Goal: Task Accomplishment & Management: Manage account settings

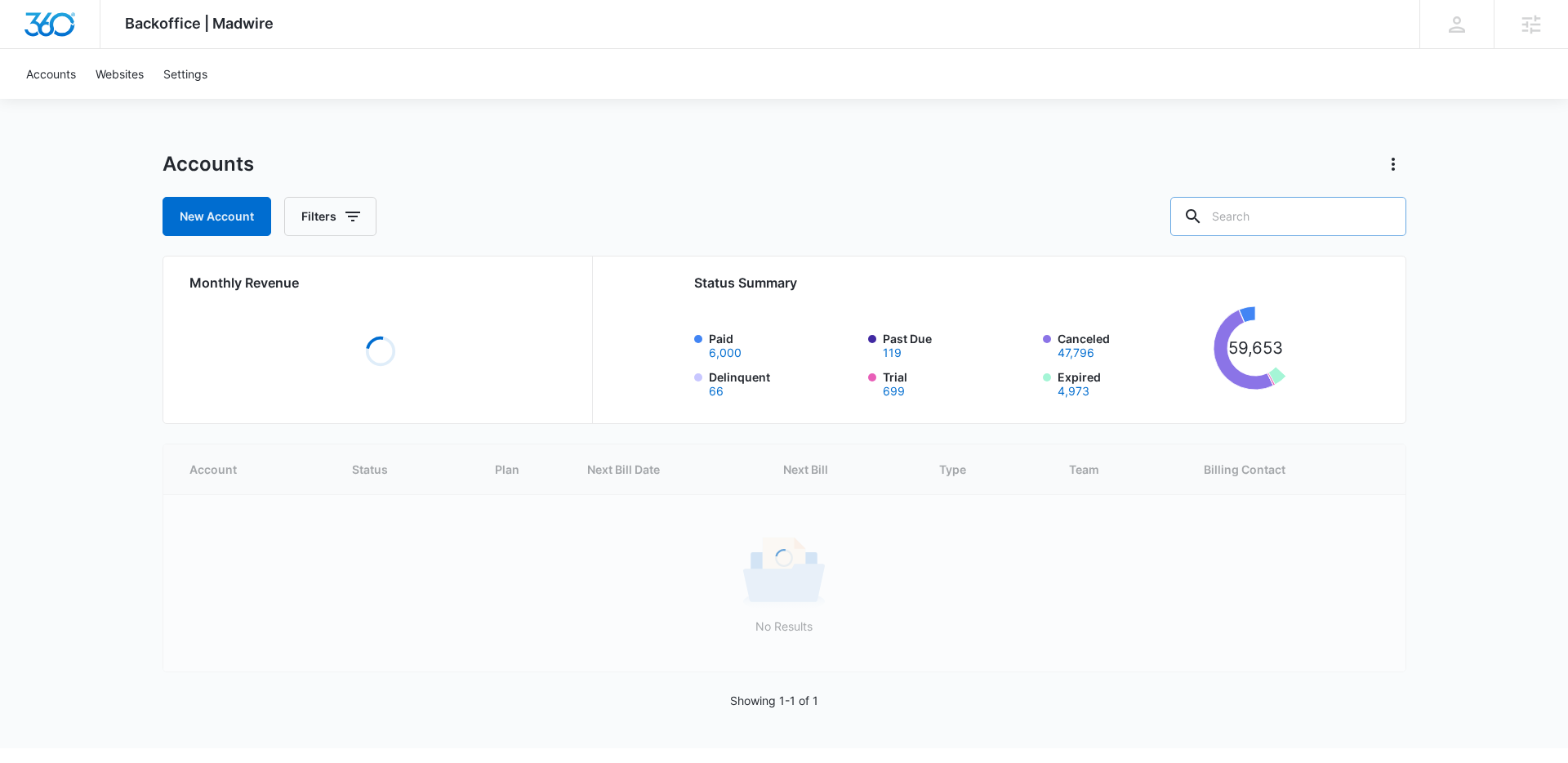
click at [1289, 204] on input "text" at bounding box center [1288, 216] width 236 height 40
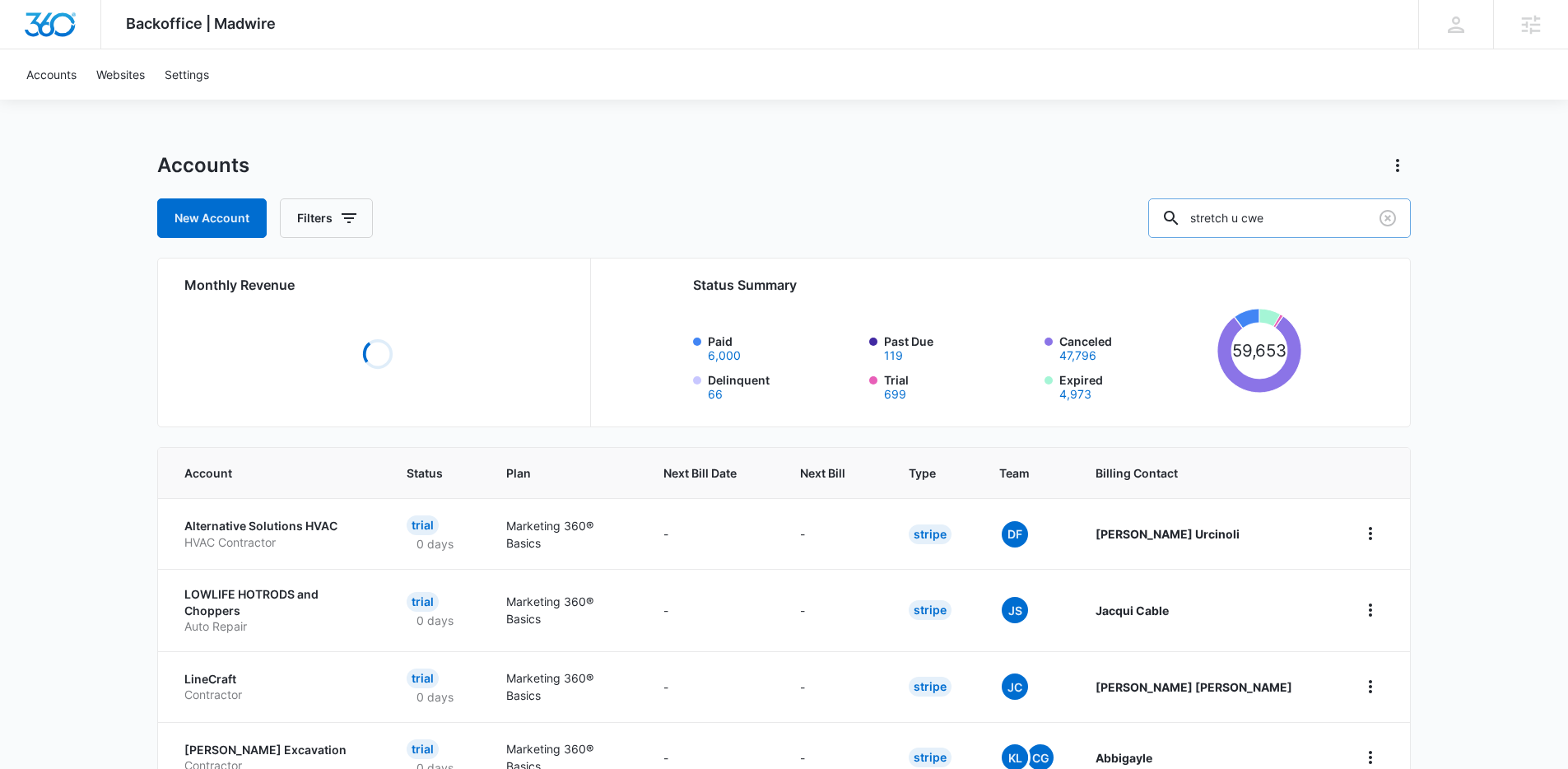
type input "stretch u cwe"
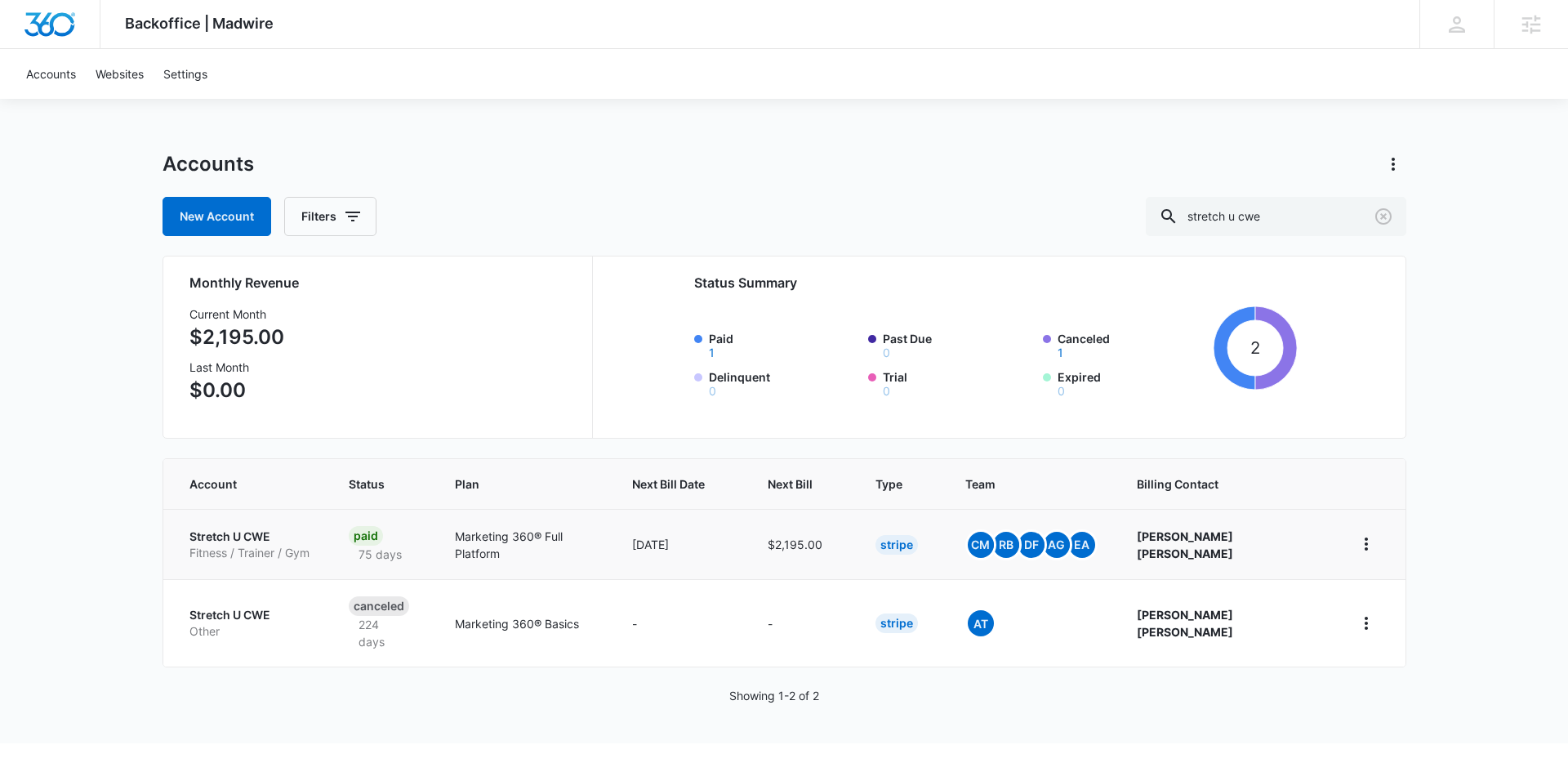
click at [243, 539] on p "Stretch U CWE" at bounding box center [249, 536] width 120 height 16
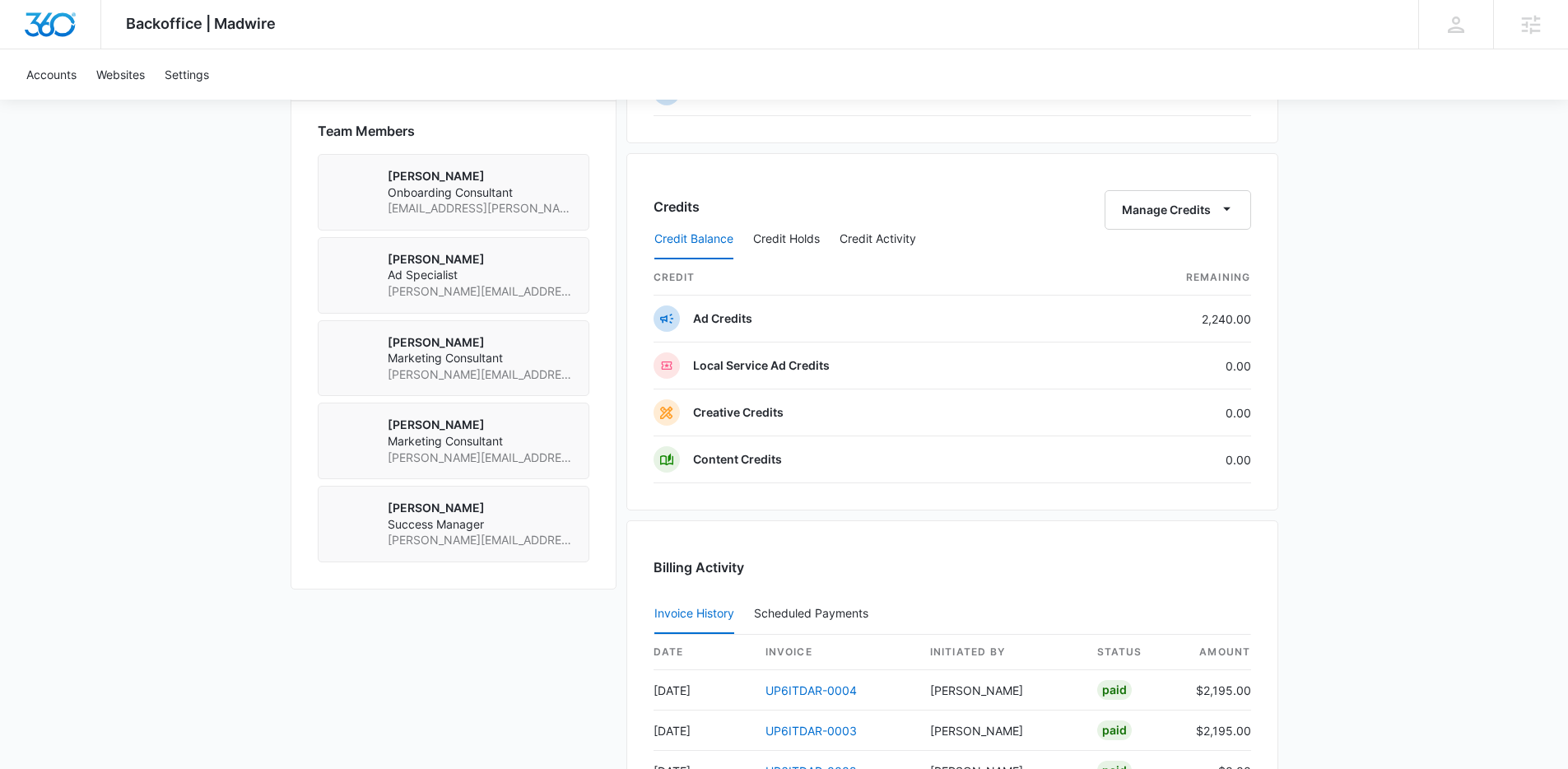
scroll to position [1170, 0]
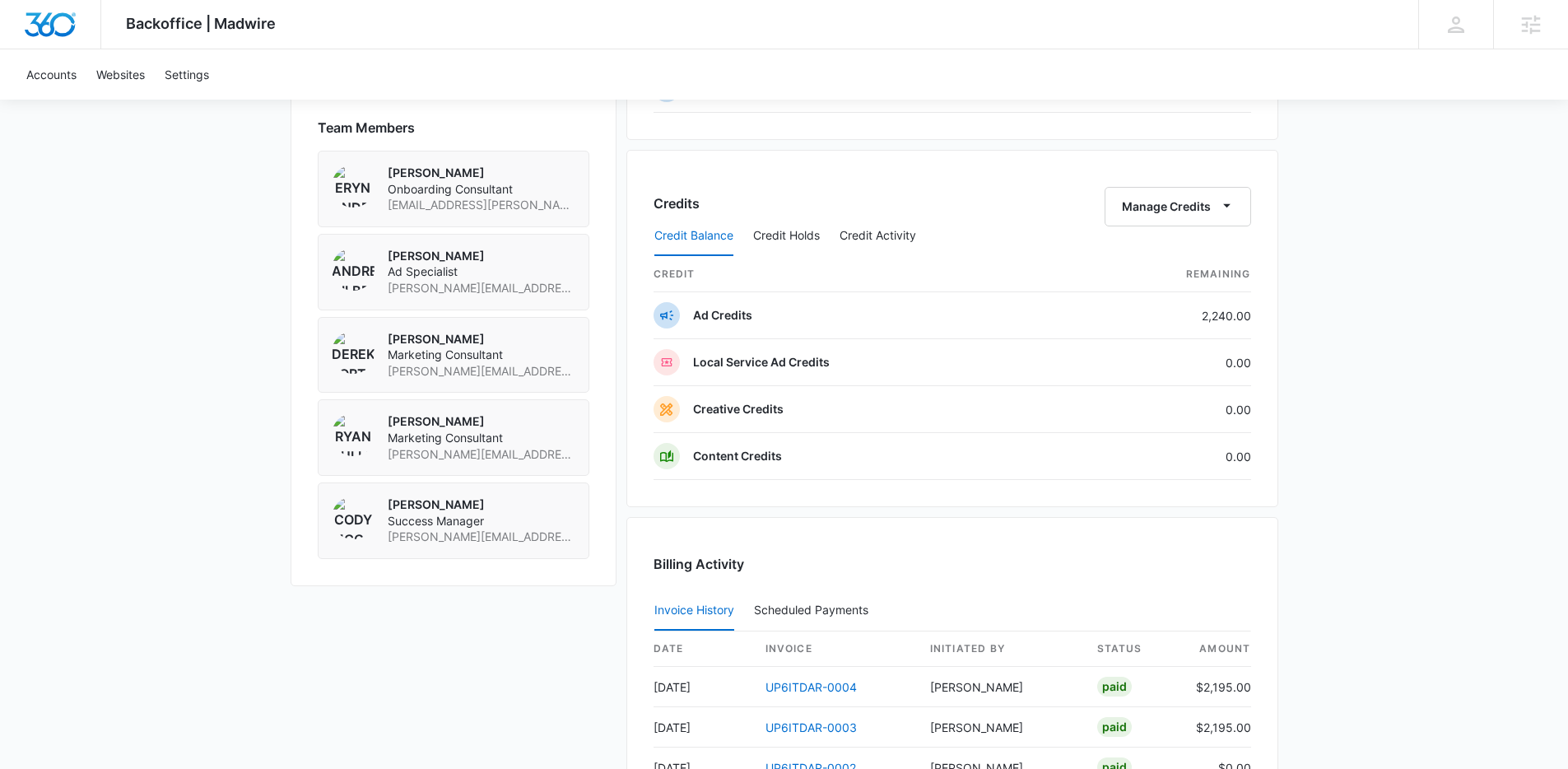
click at [1203, 224] on div "Credit Balance Credit Holds Credit Activity" at bounding box center [953, 236] width 598 height 41
click at [1202, 216] on div "Credit Balance Credit Holds Credit Activity" at bounding box center [953, 236] width 598 height 41
click at [1172, 213] on button "Manage Credits" at bounding box center [1177, 206] width 147 height 40
click at [1148, 256] on div "Transfer Credits" at bounding box center [1169, 260] width 87 height 12
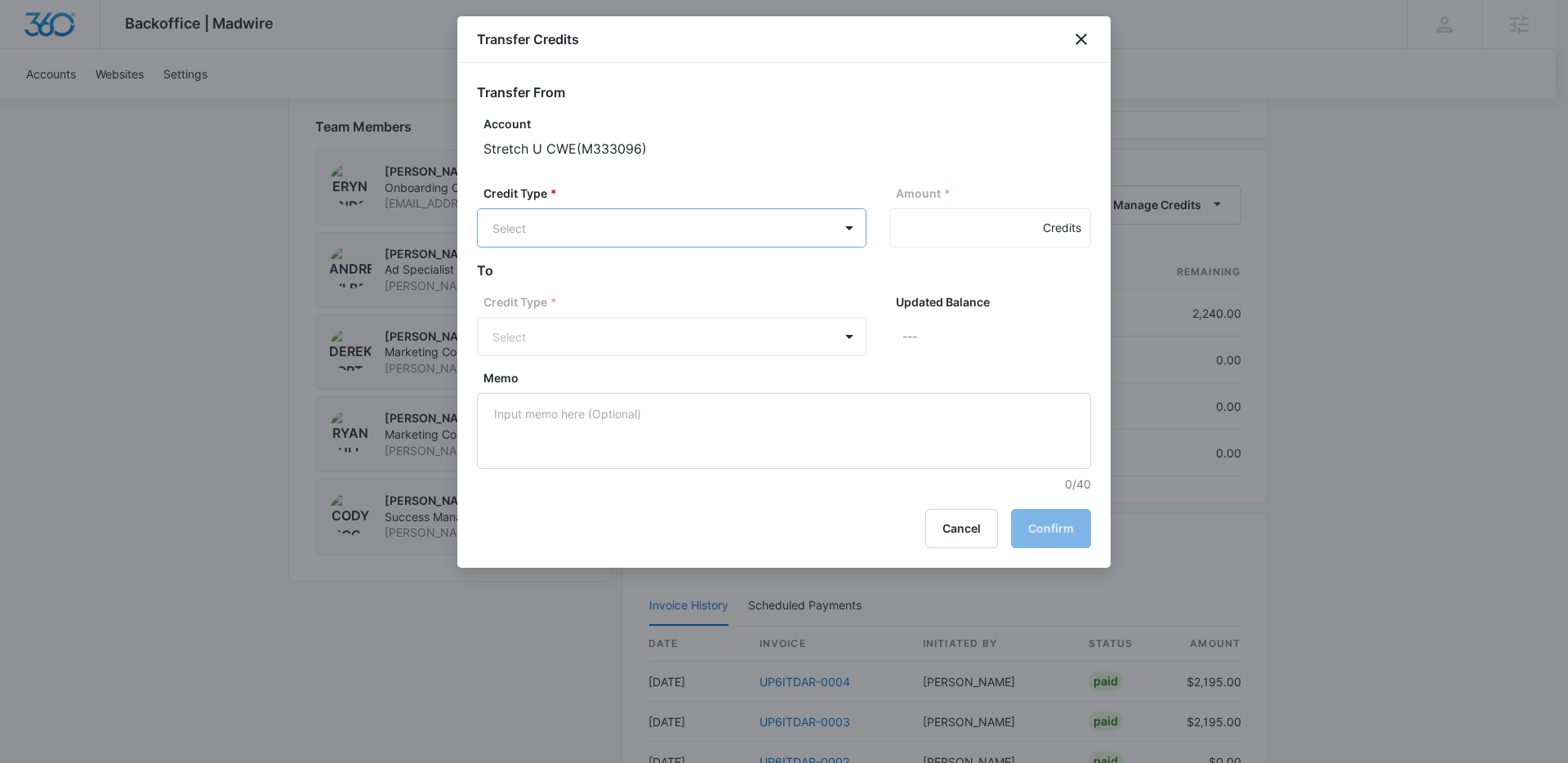
click at [562, 288] on p "Ad Credits (2240.00 Credits)" at bounding box center [613, 291] width 155 height 17
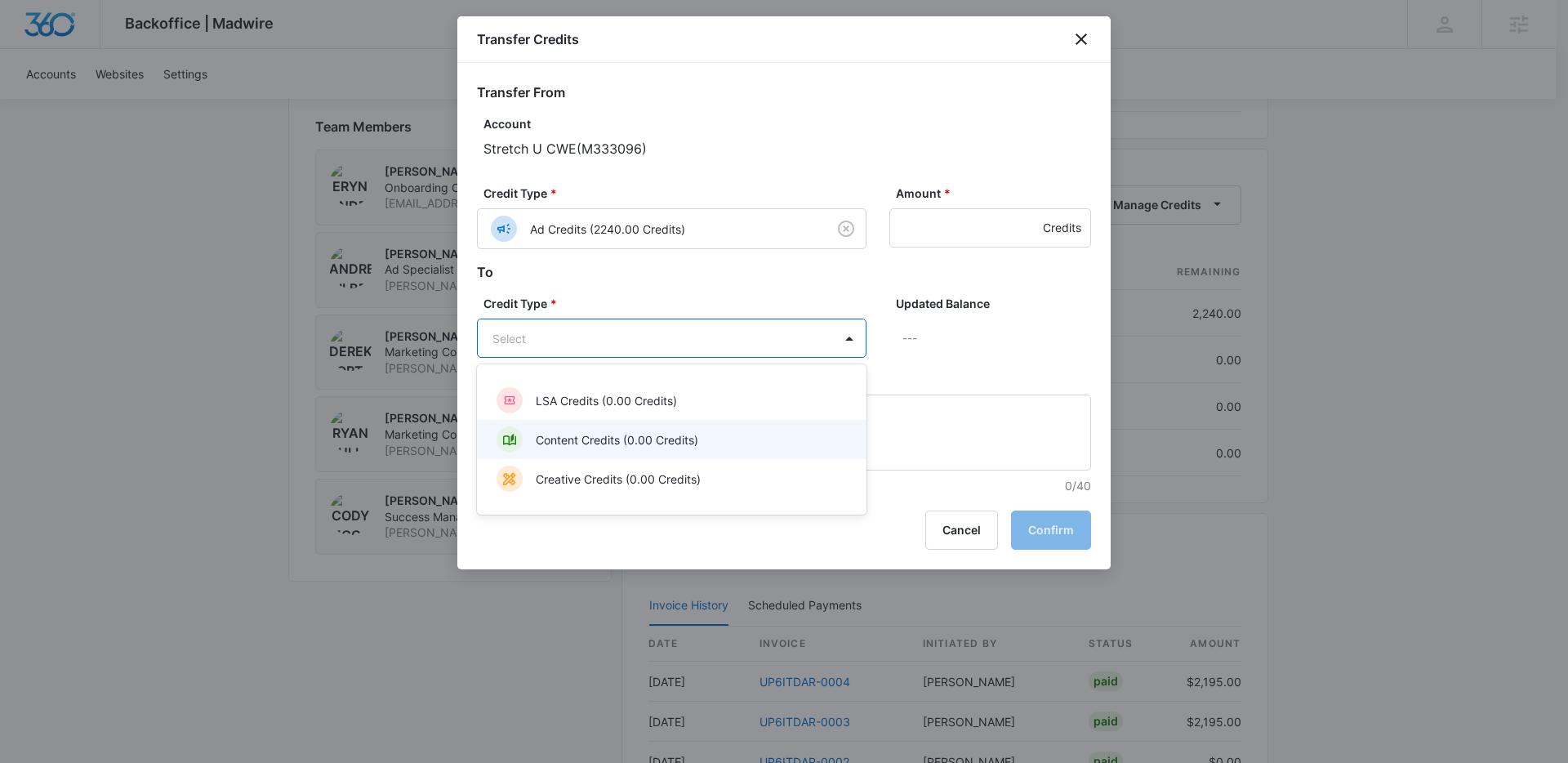
click at [569, 442] on p "Content Credits (0.00 Credits)" at bounding box center [616, 440] width 163 height 17
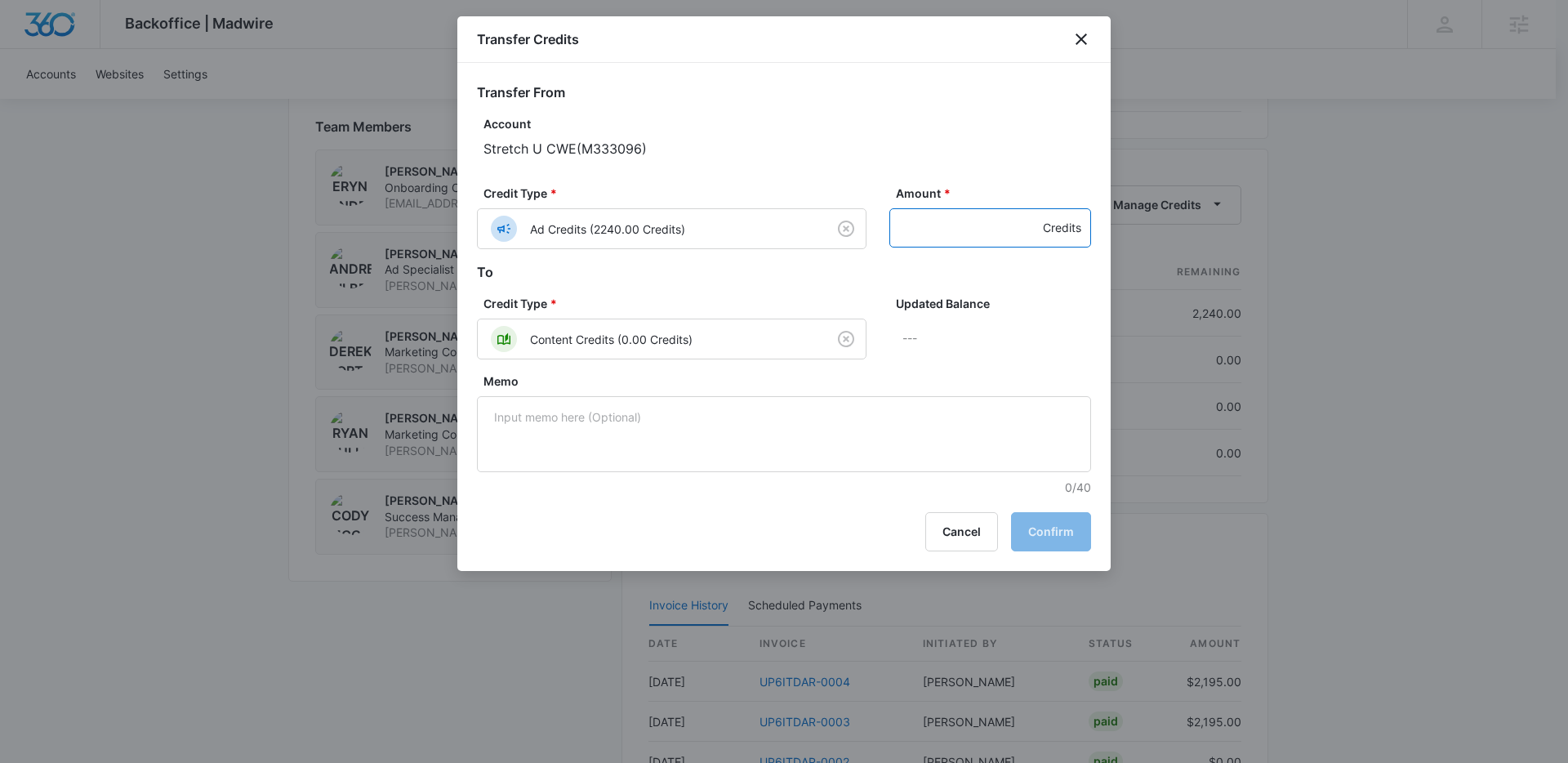
click at [926, 228] on input "Amount *" at bounding box center [990, 227] width 202 height 40
type input "200"
click at [1044, 526] on button "Confirm" at bounding box center [1051, 531] width 80 height 40
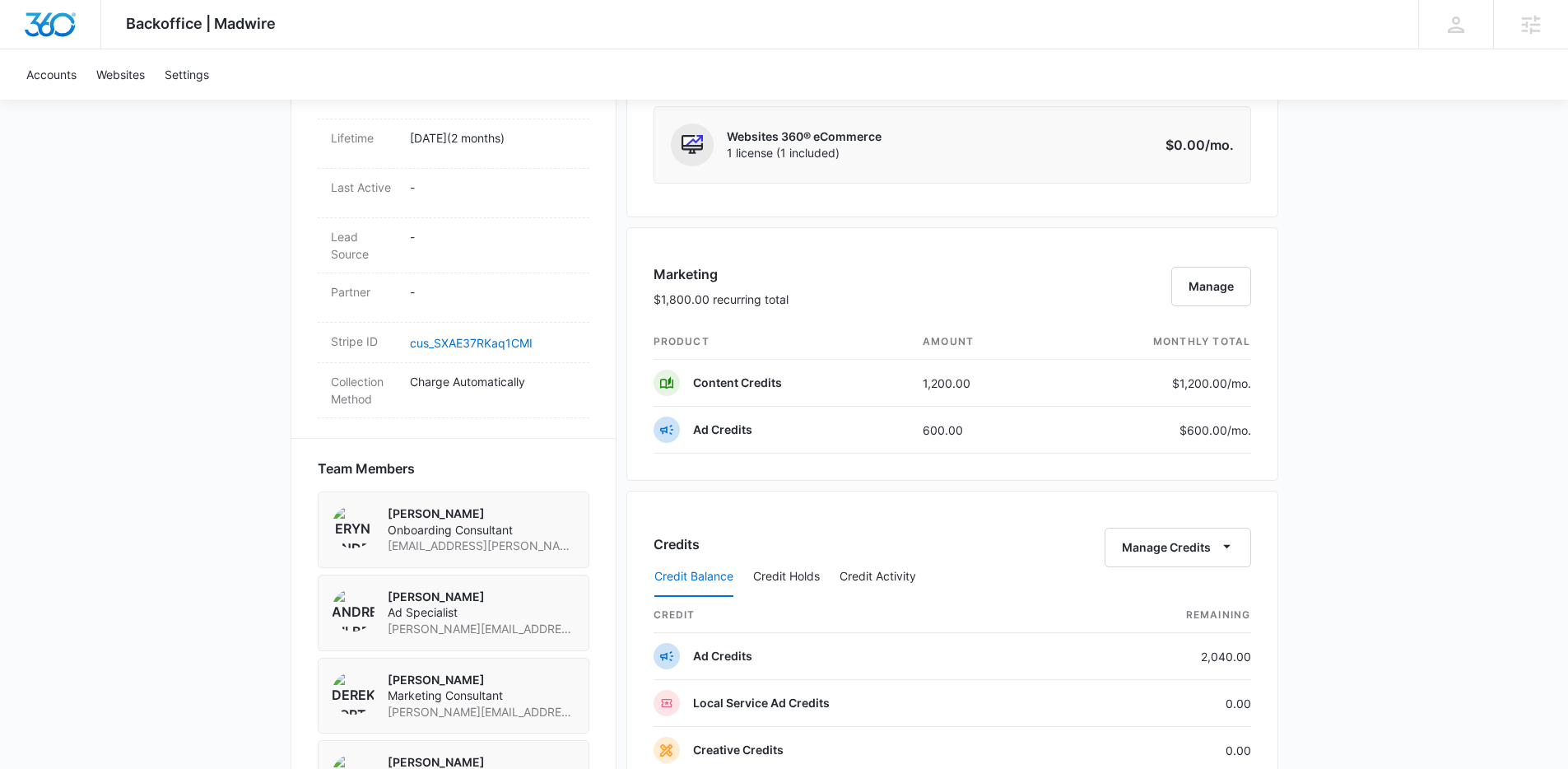
scroll to position [889, 0]
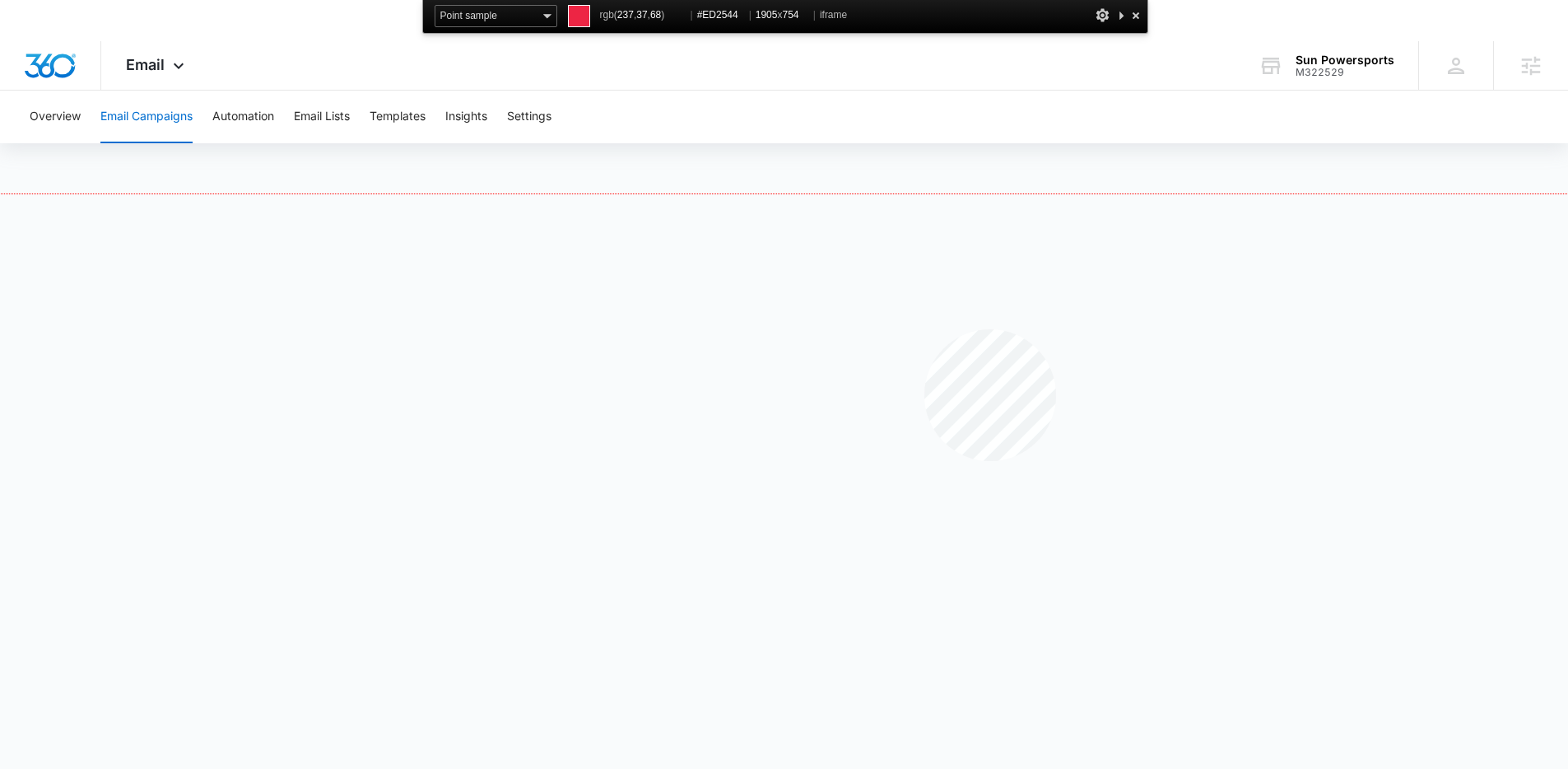
click at [925, 329] on div at bounding box center [784, 504] width 1568 height 620
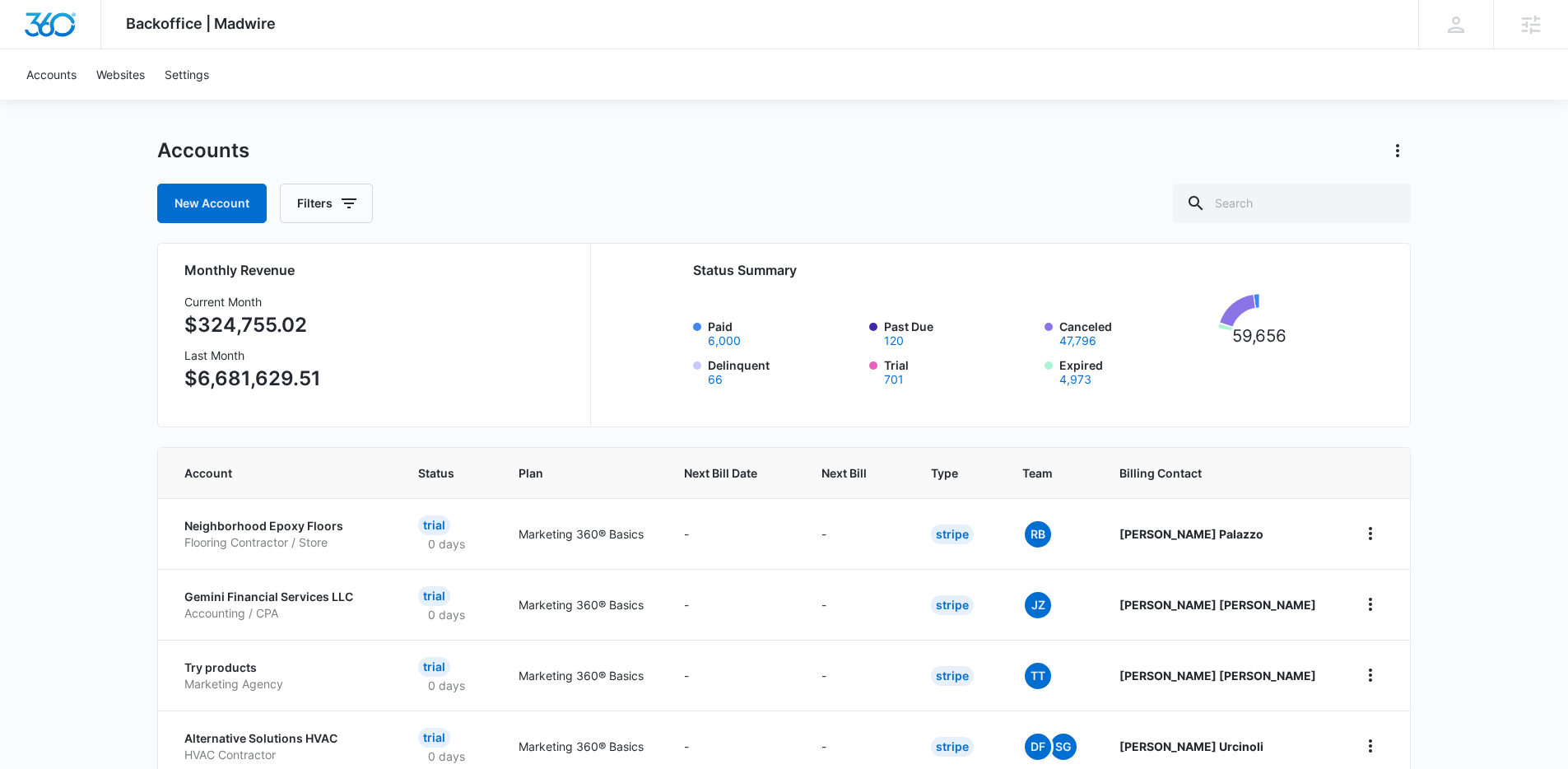
scroll to position [33, 0]
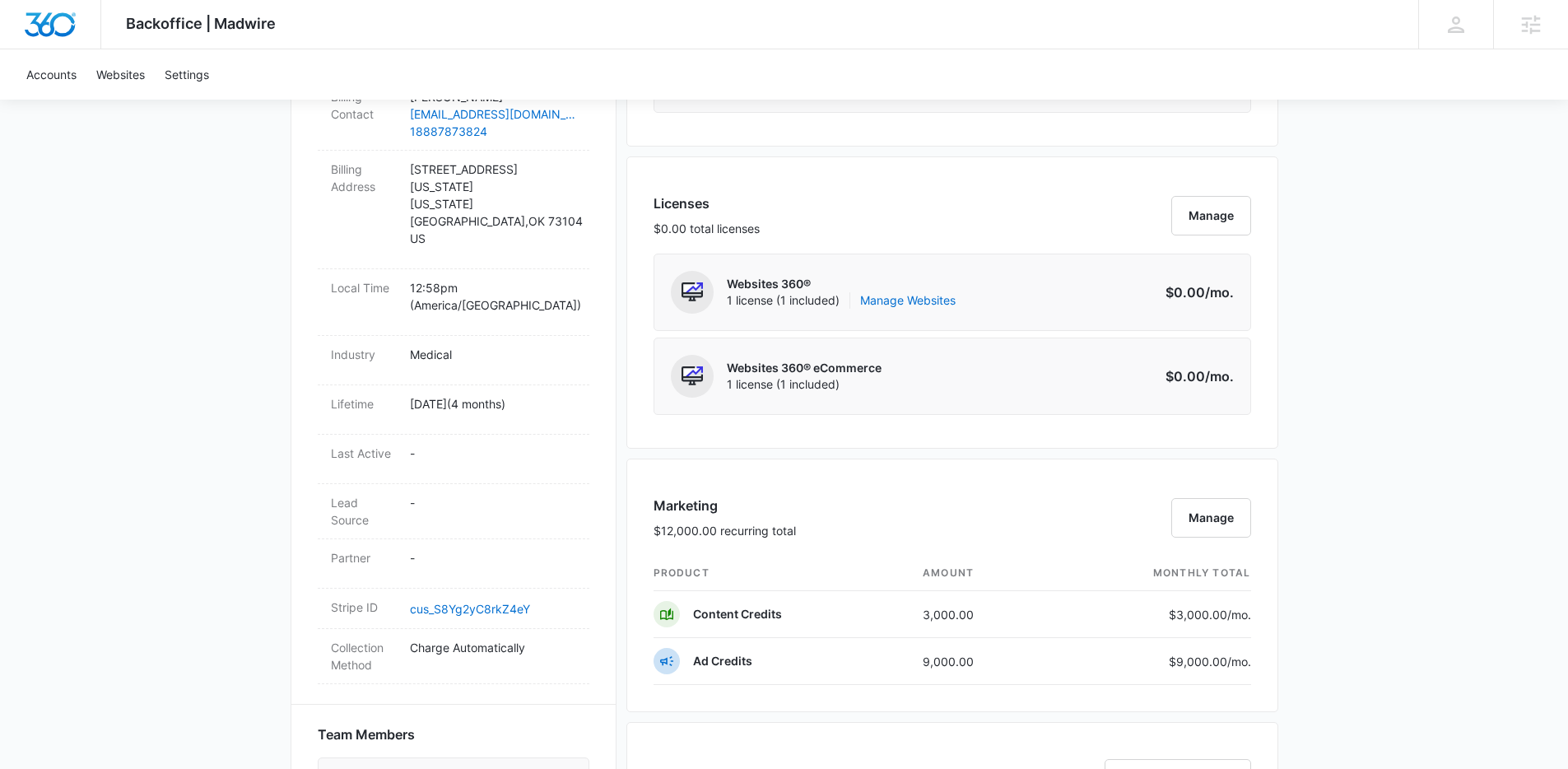
scroll to position [599, 0]
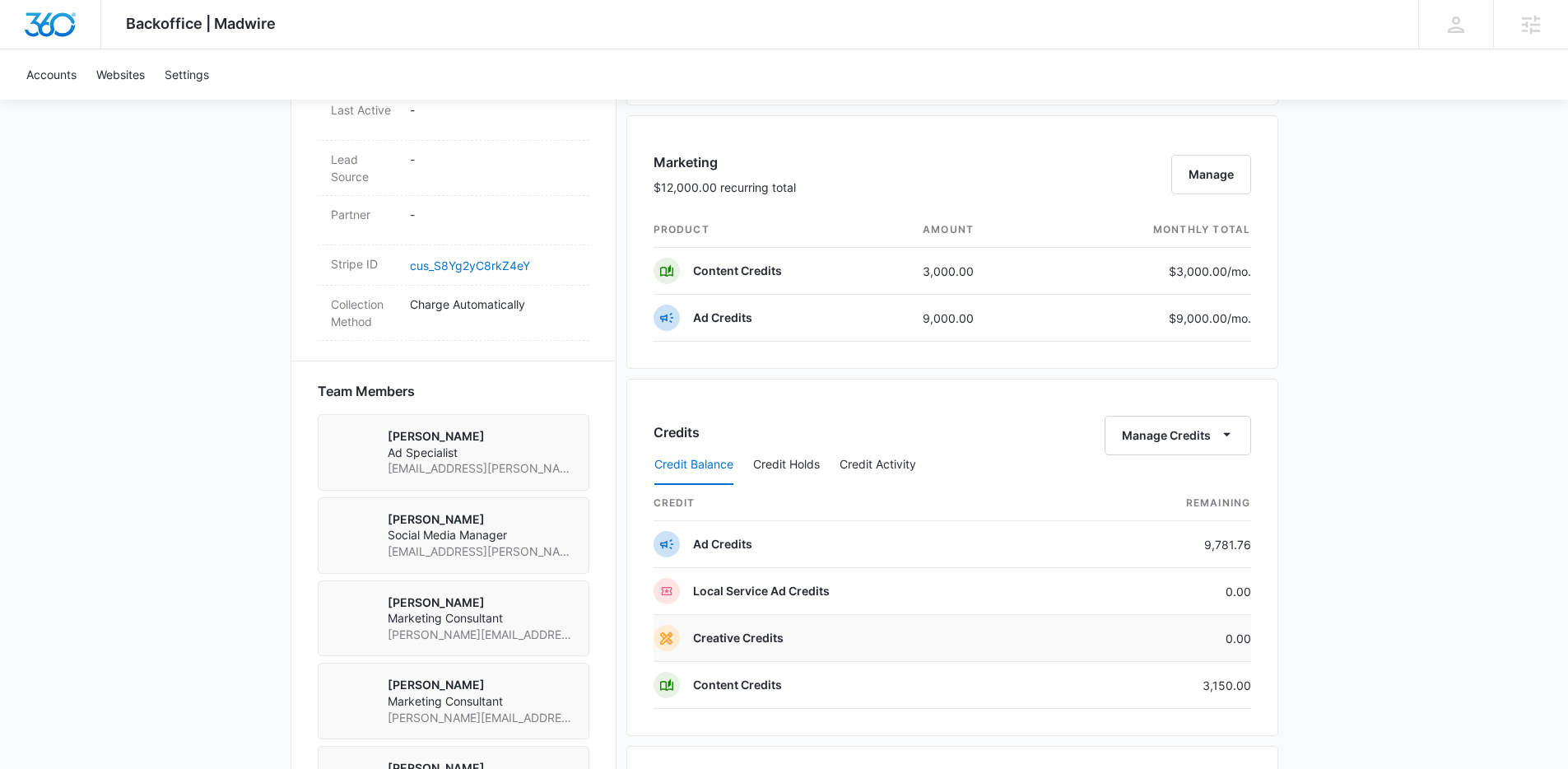
scroll to position [948, 0]
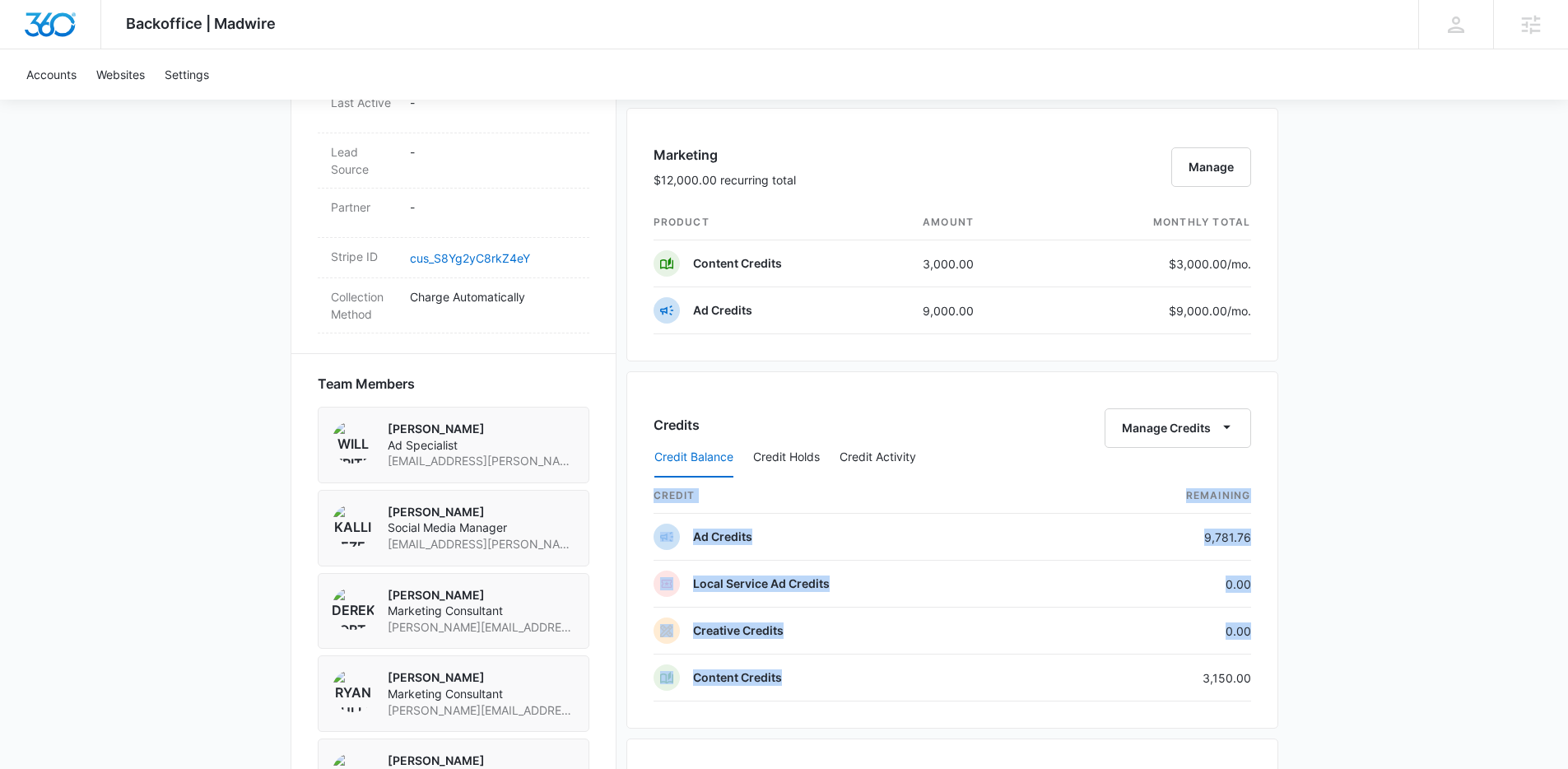
drag, startPoint x: 1206, startPoint y: 685, endPoint x: 1262, endPoint y: 683, distance: 56.0
click at [1262, 683] on div "Credits Manage Credits Credit Balance Credit Holds Credit Activity credit Remai…" at bounding box center [953, 549] width 652 height 357
click at [1302, 686] on div "Backoffice | Madwire Apps Settings CM Cody McCoy cody.mccoy@madwire.com My Prof…" at bounding box center [784, 184] width 1568 height 2265
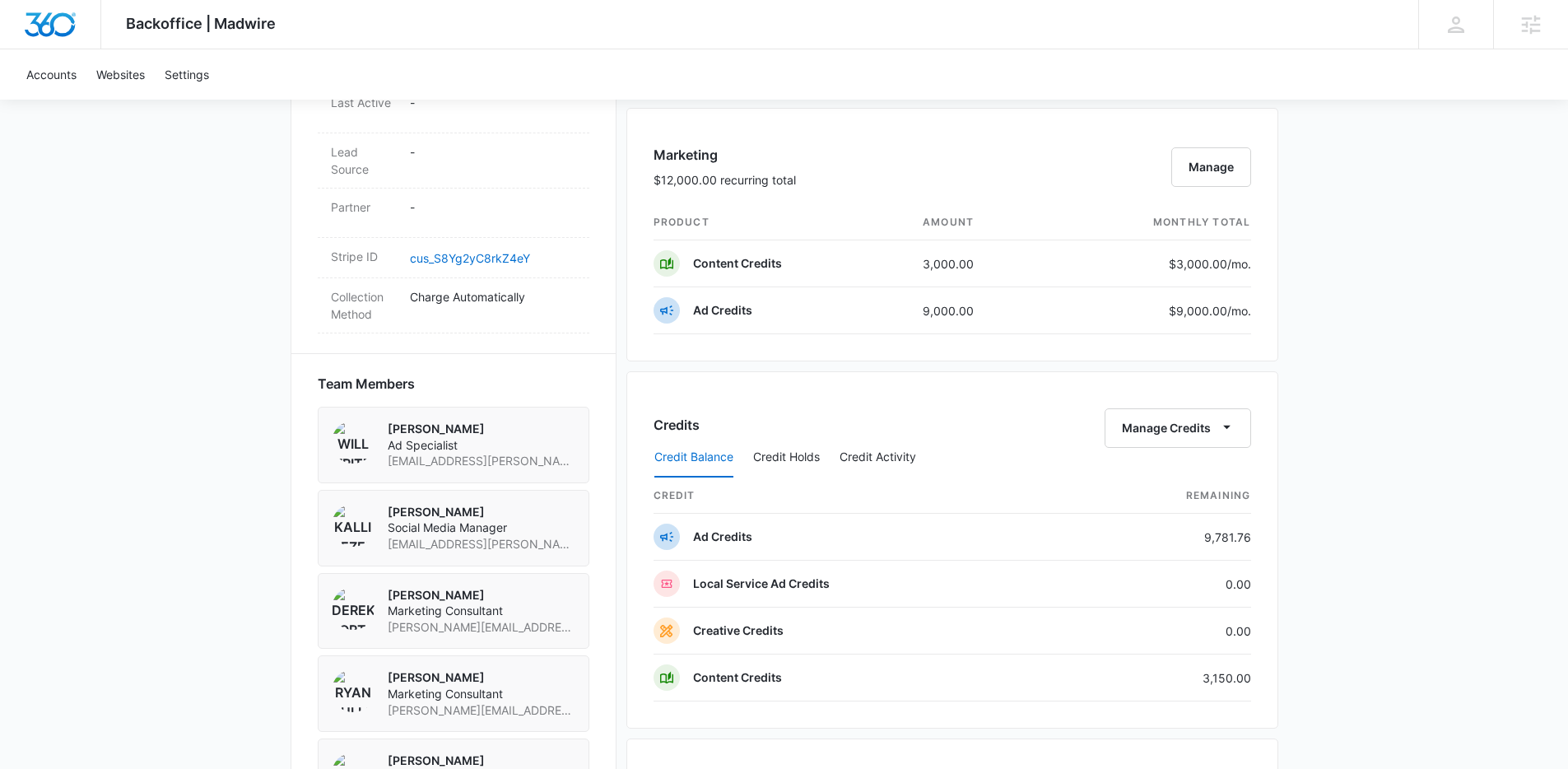
scroll to position [984, 0]
